Goal: Task Accomplishment & Management: Complete application form

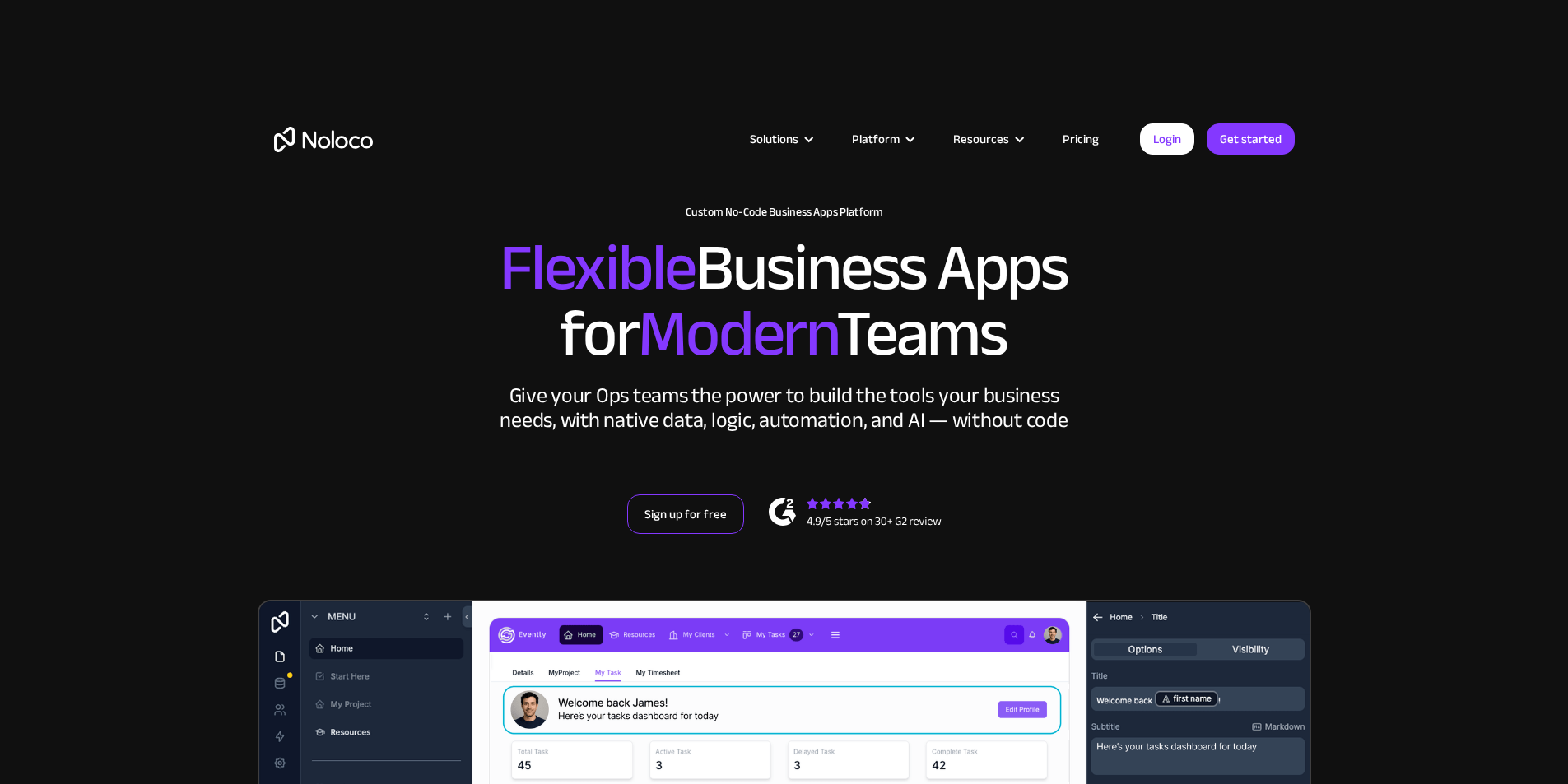
click at [697, 534] on link "Sign up for free" at bounding box center [685, 514] width 117 height 39
